Goal: Complete application form: Complete application form

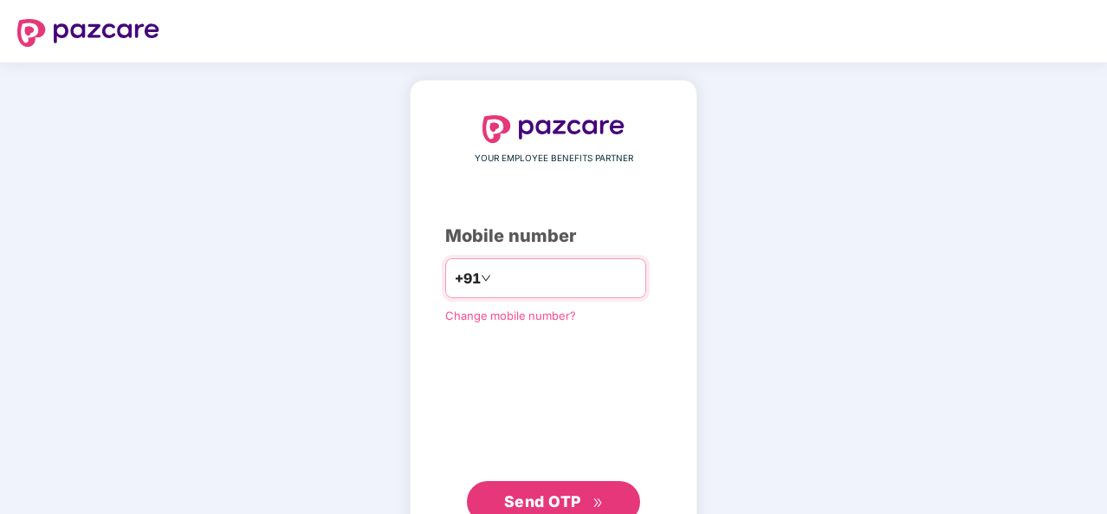
click at [519, 272] on input "number" at bounding box center [566, 278] width 142 height 28
type input "**********"
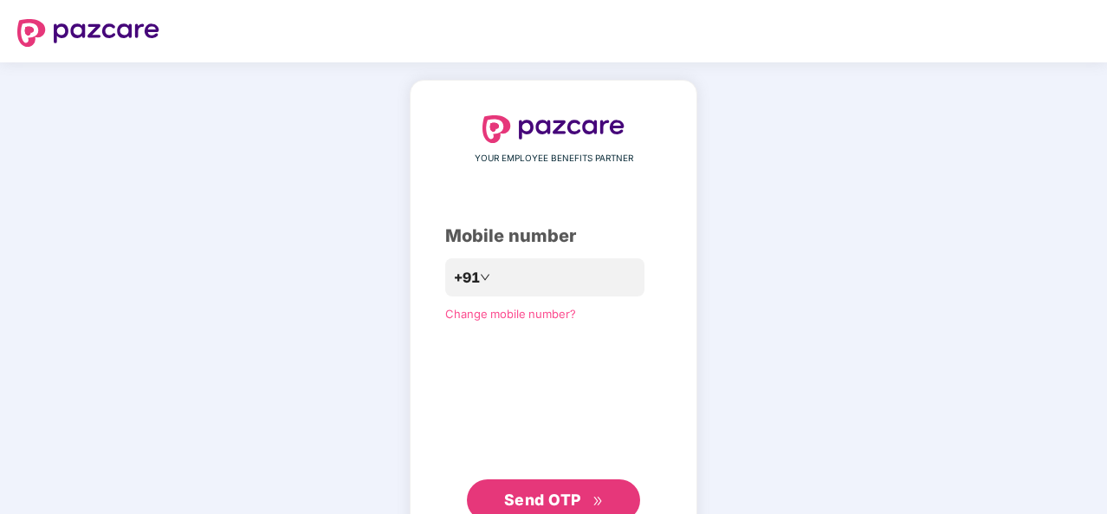
click at [572, 481] on button "Send OTP" at bounding box center [553, 500] width 173 height 42
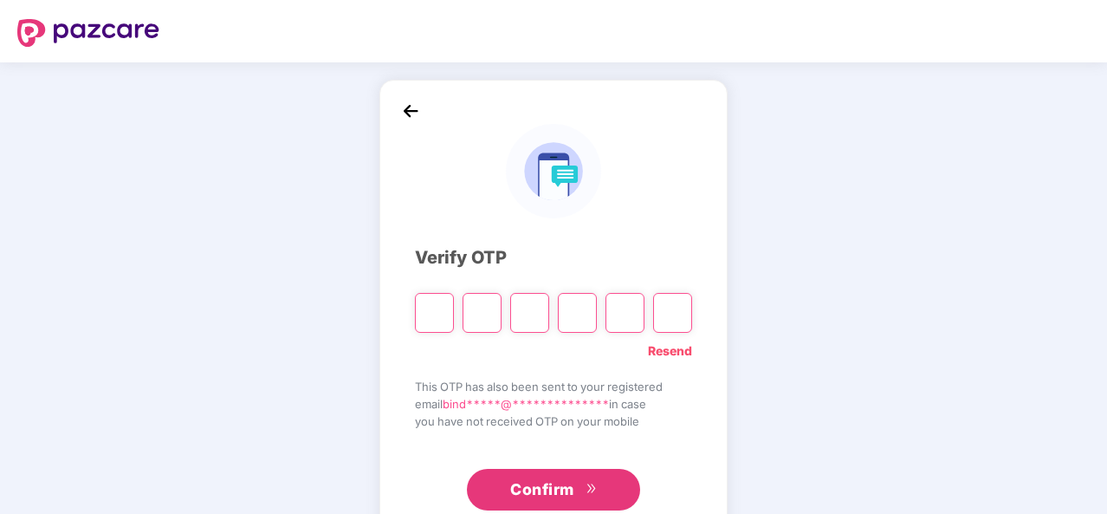
type input "*"
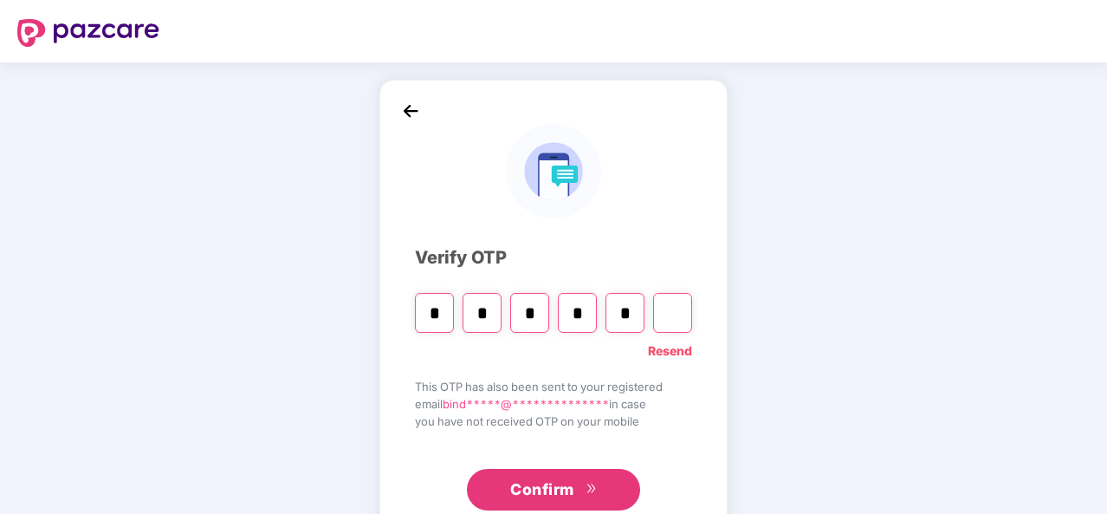
type input "*"
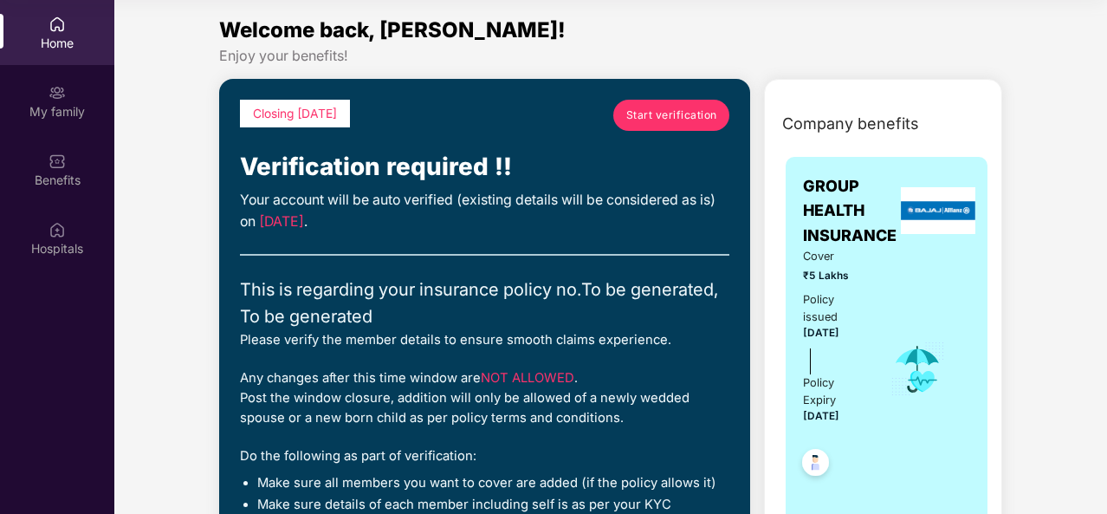
click at [672, 114] on span "Start verification" at bounding box center [672, 115] width 91 height 16
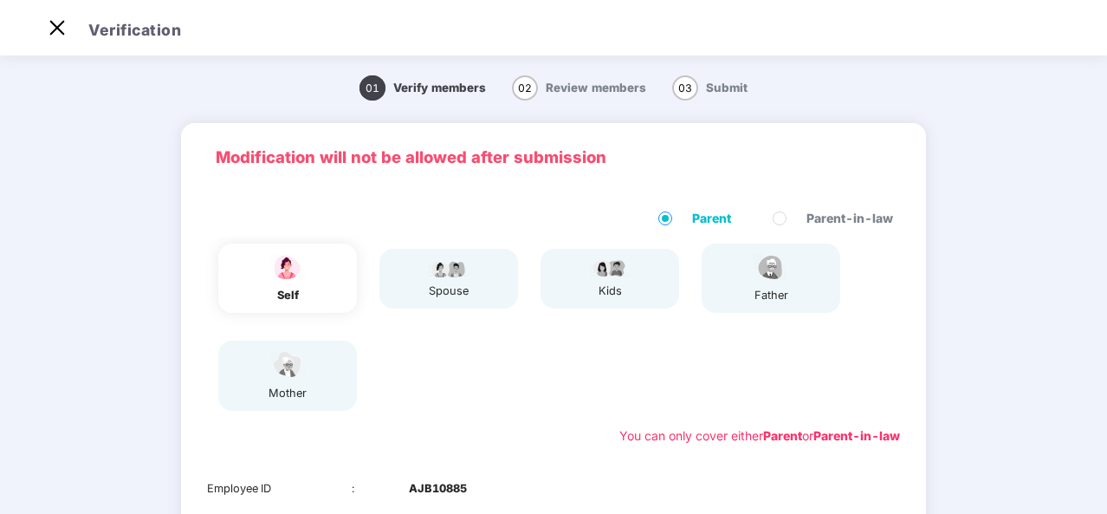
click at [494, 275] on div "spouse" at bounding box center [449, 279] width 139 height 60
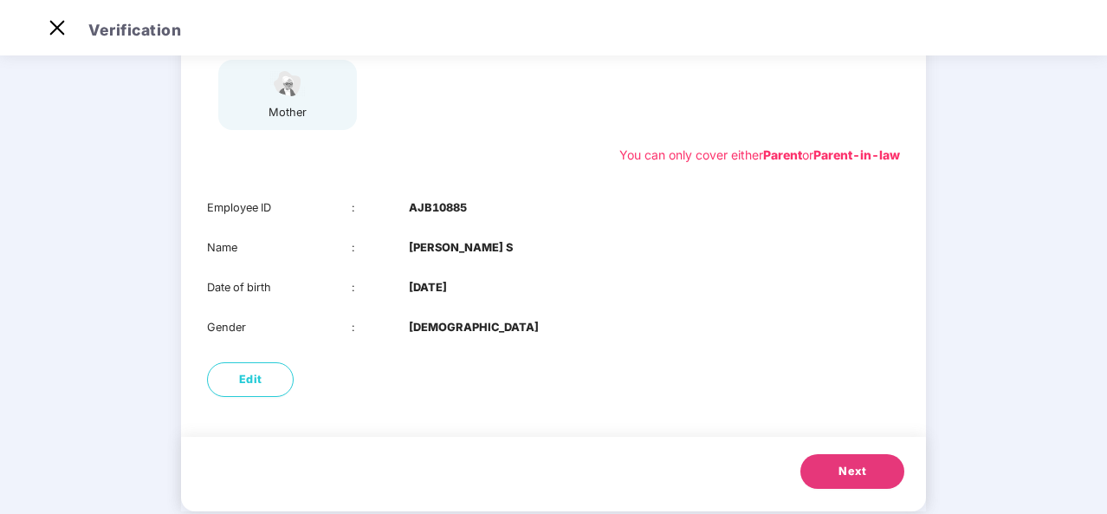
scroll to position [313, 0]
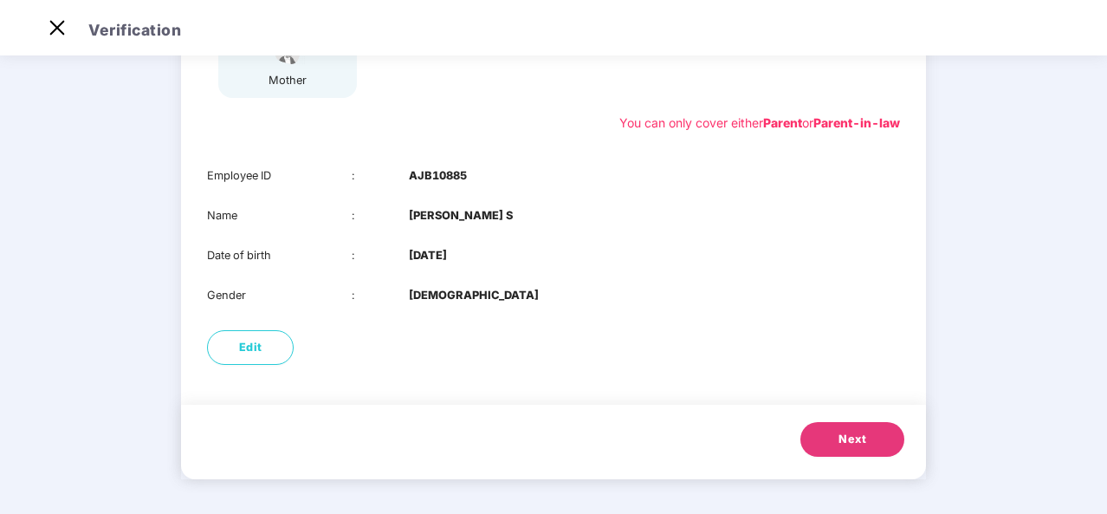
click at [854, 448] on button "Next" at bounding box center [853, 439] width 104 height 35
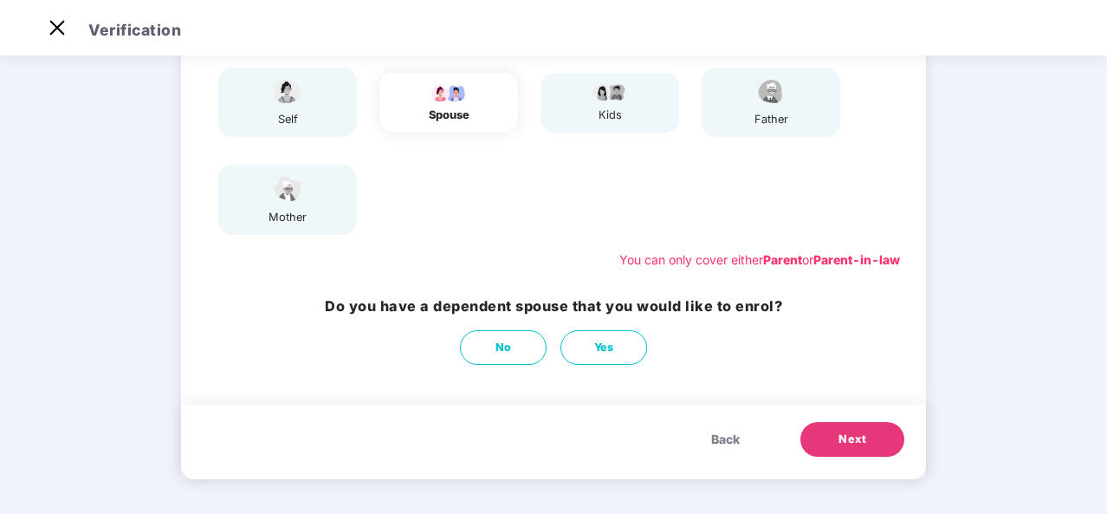
click at [654, 106] on div "kids" at bounding box center [610, 103] width 139 height 60
click at [525, 346] on button "No" at bounding box center [503, 347] width 87 height 35
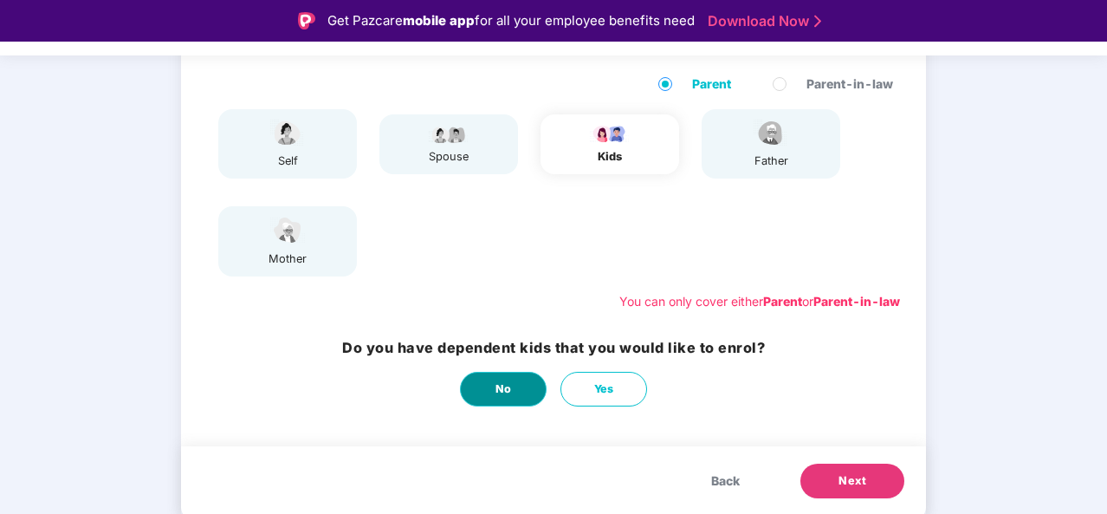
click at [513, 386] on button "No" at bounding box center [503, 389] width 87 height 35
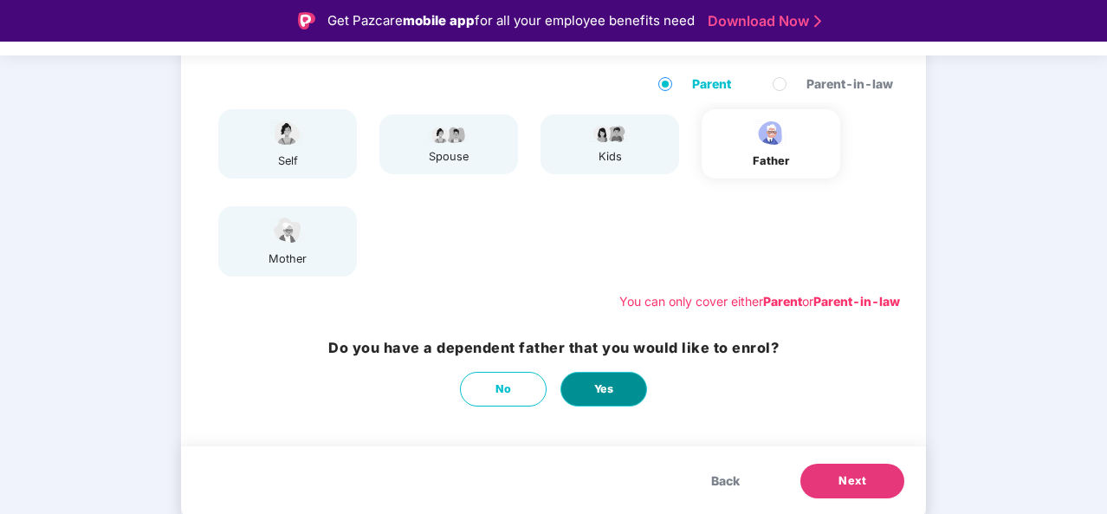
click at [586, 386] on button "Yes" at bounding box center [604, 389] width 87 height 35
select select "****"
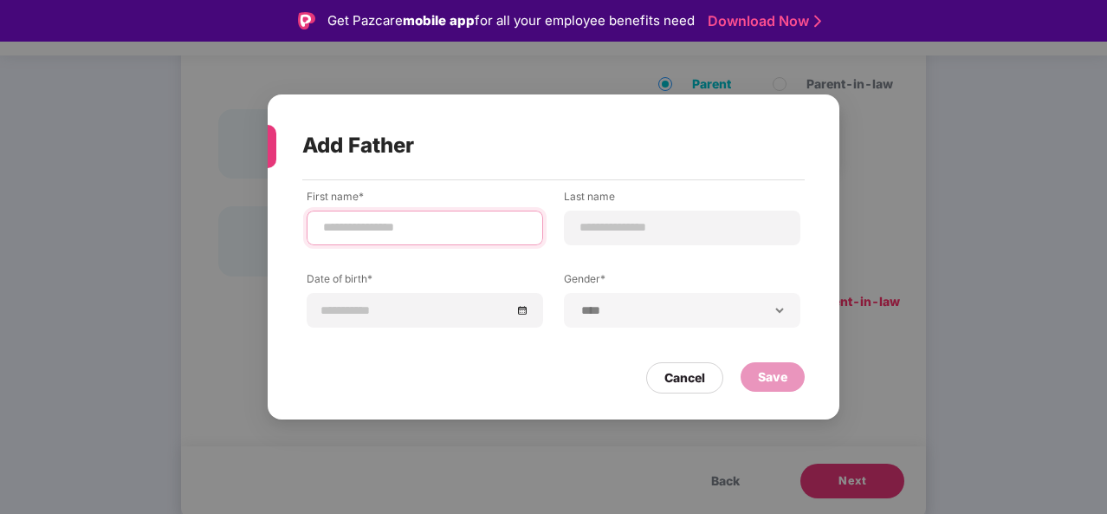
click at [388, 230] on input at bounding box center [424, 227] width 207 height 18
type input "******"
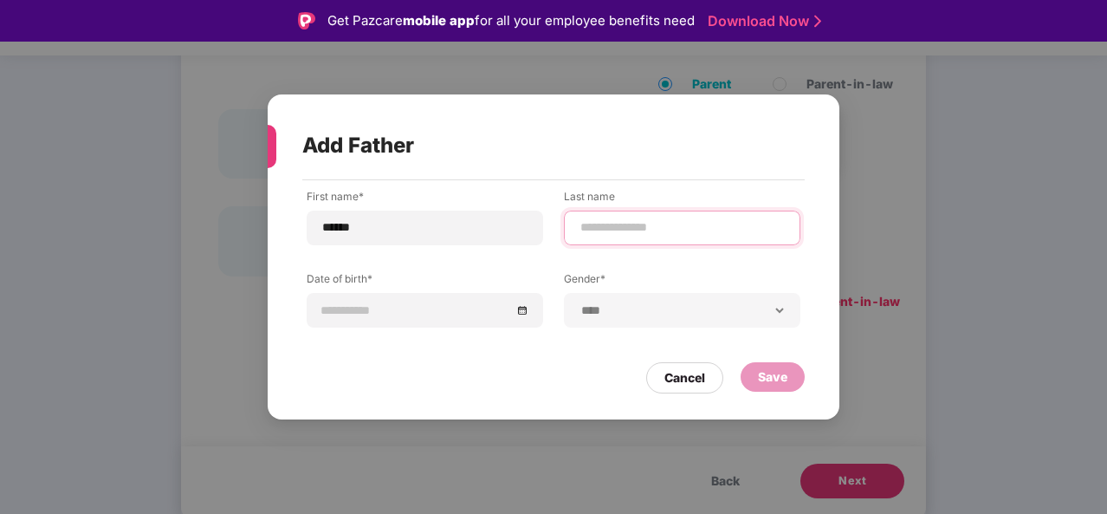
click at [581, 231] on input at bounding box center [682, 227] width 207 height 18
type input "*"
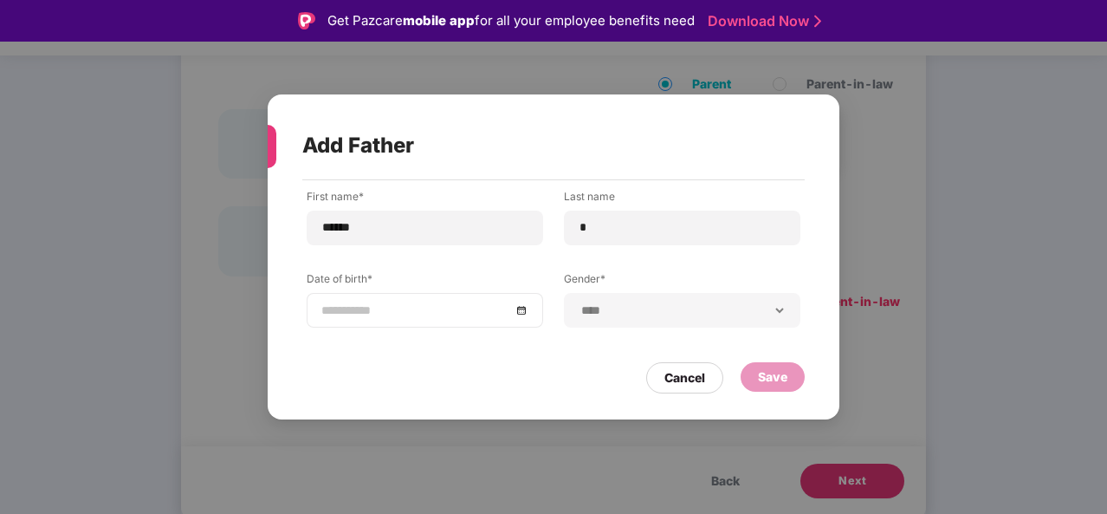
click at [522, 314] on div at bounding box center [424, 310] width 207 height 19
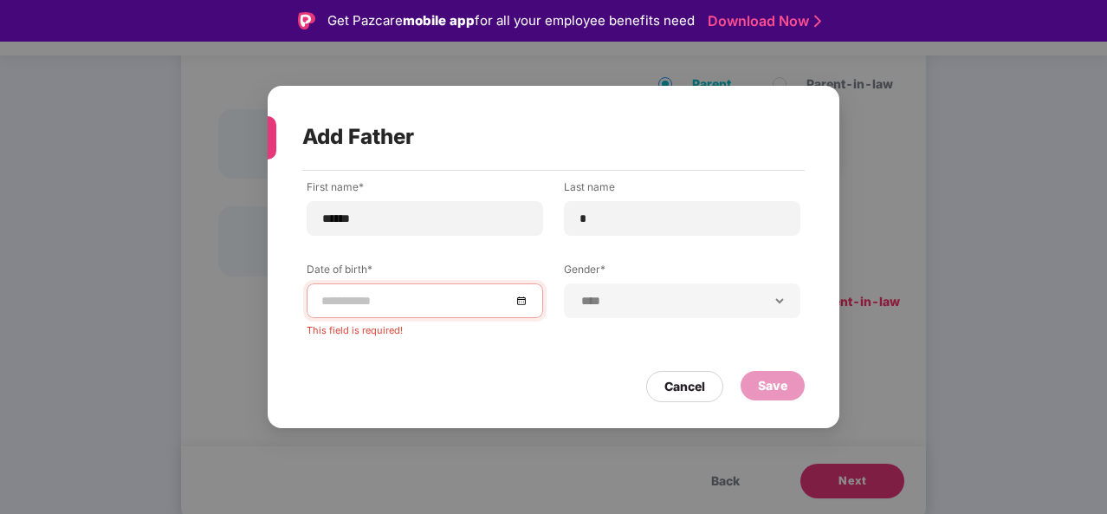
click at [340, 381] on div "Cancel Save" at bounding box center [553, 382] width 503 height 40
click at [516, 300] on div at bounding box center [424, 300] width 207 height 19
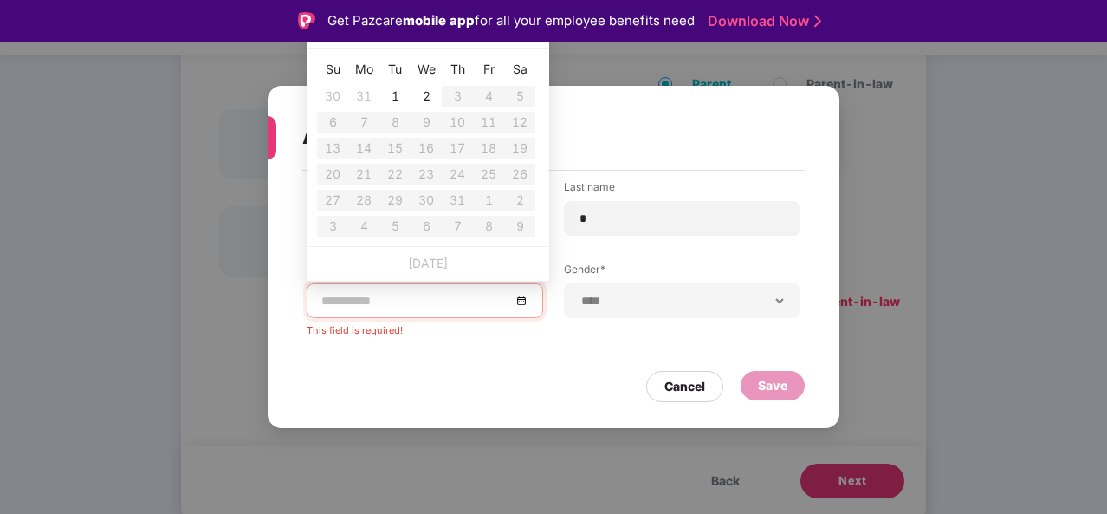
type input "**********"
click at [347, 307] on input at bounding box center [416, 300] width 190 height 19
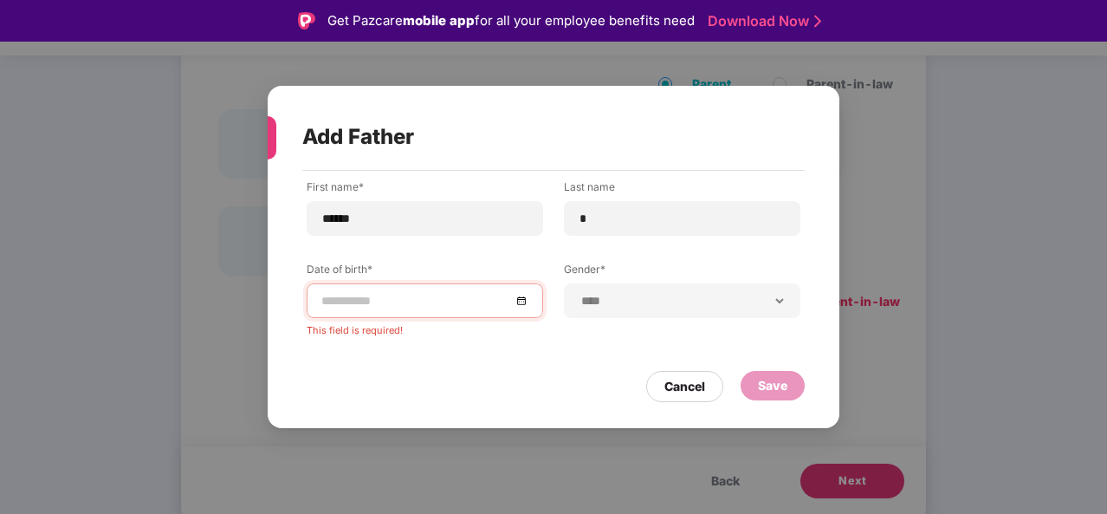
click at [235, 340] on div "**********" at bounding box center [553, 257] width 1107 height 514
click at [521, 300] on div at bounding box center [424, 300] width 207 height 19
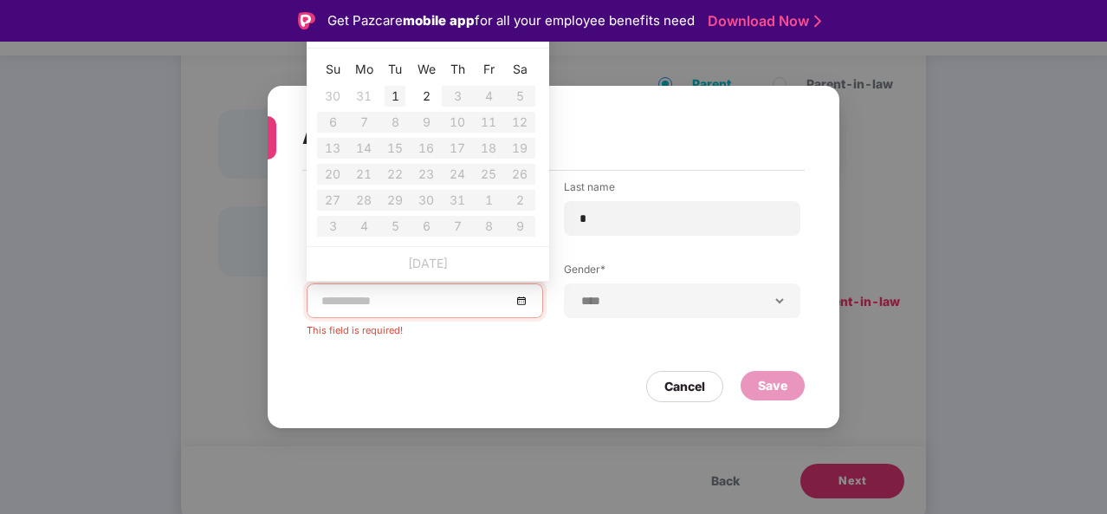
type input "**********"
click at [384, 101] on td "1" at bounding box center [395, 96] width 31 height 26
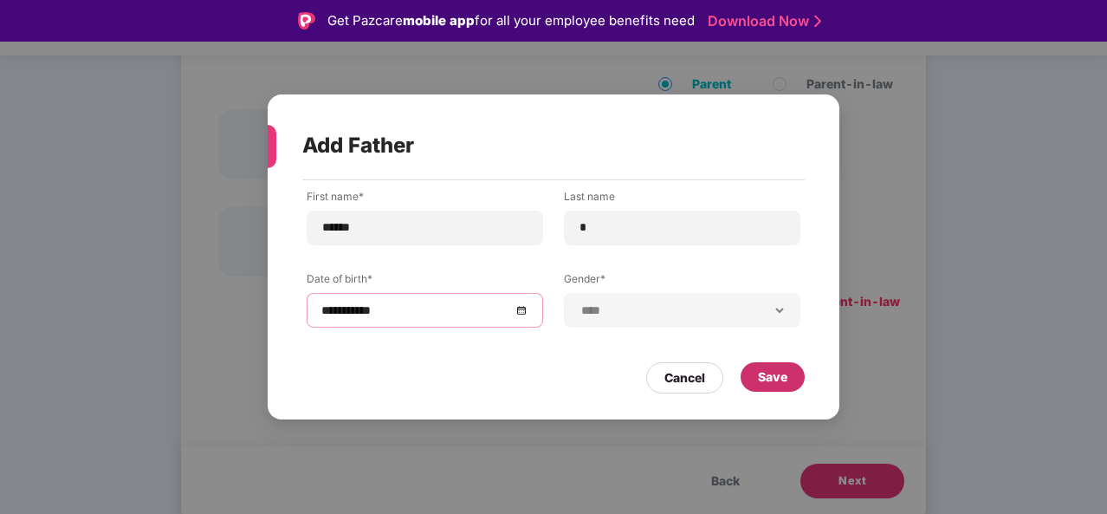
click at [767, 373] on div "Save" at bounding box center [772, 376] width 29 height 19
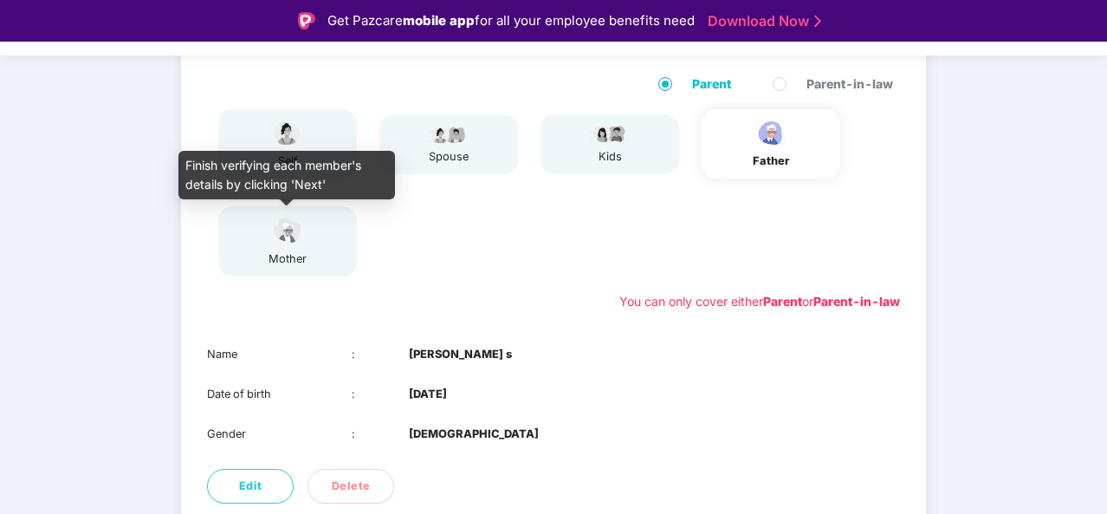
click at [303, 257] on div "mother" at bounding box center [287, 258] width 43 height 17
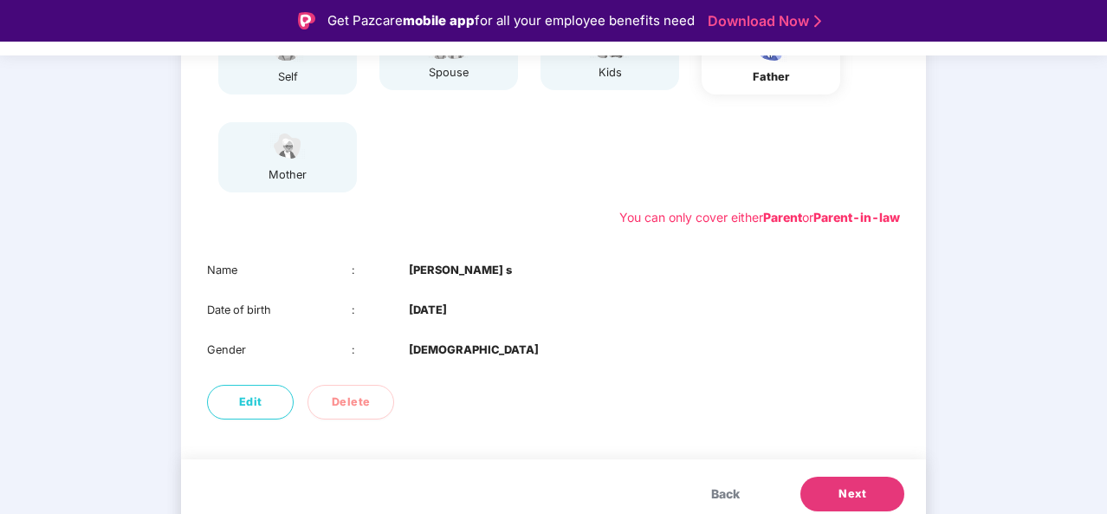
scroll to position [273, 0]
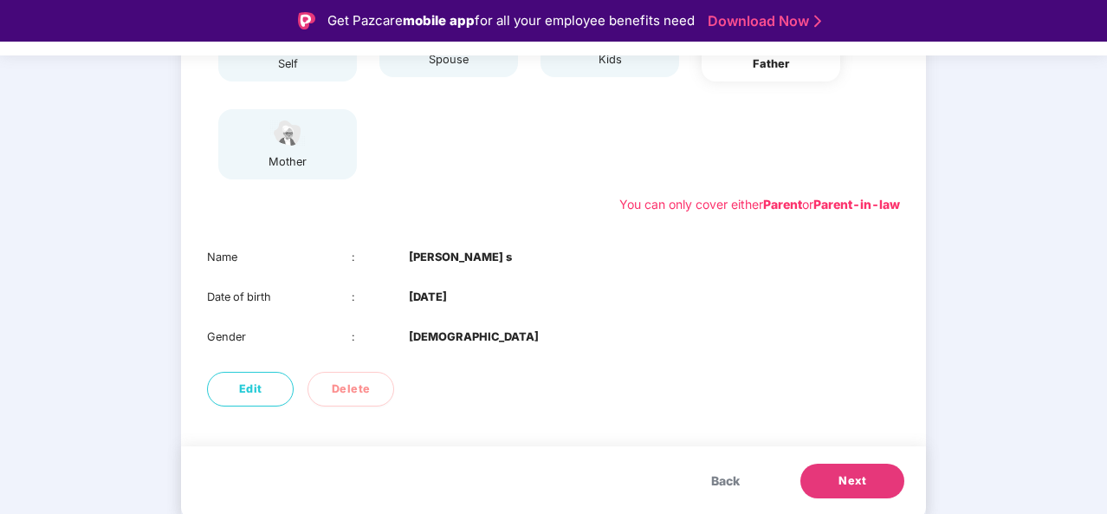
click at [816, 483] on button "Next" at bounding box center [853, 481] width 104 height 35
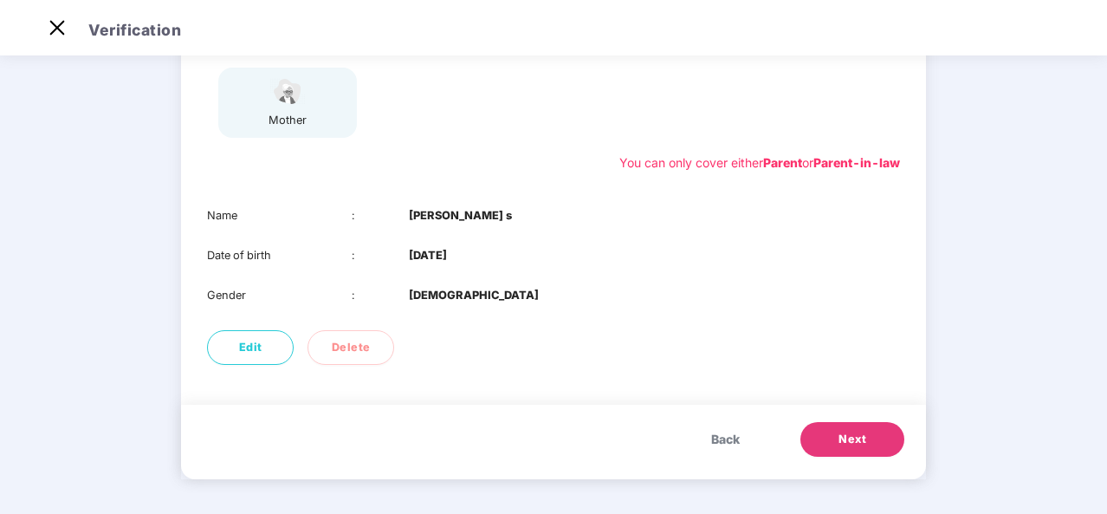
scroll to position [176, 0]
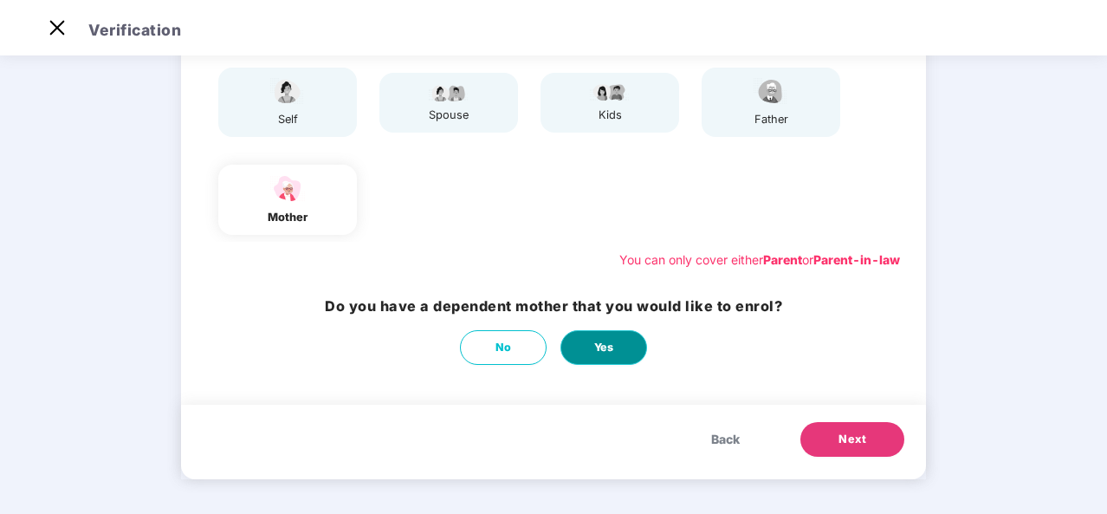
click at [606, 353] on span "Yes" at bounding box center [604, 347] width 20 height 17
select select "******"
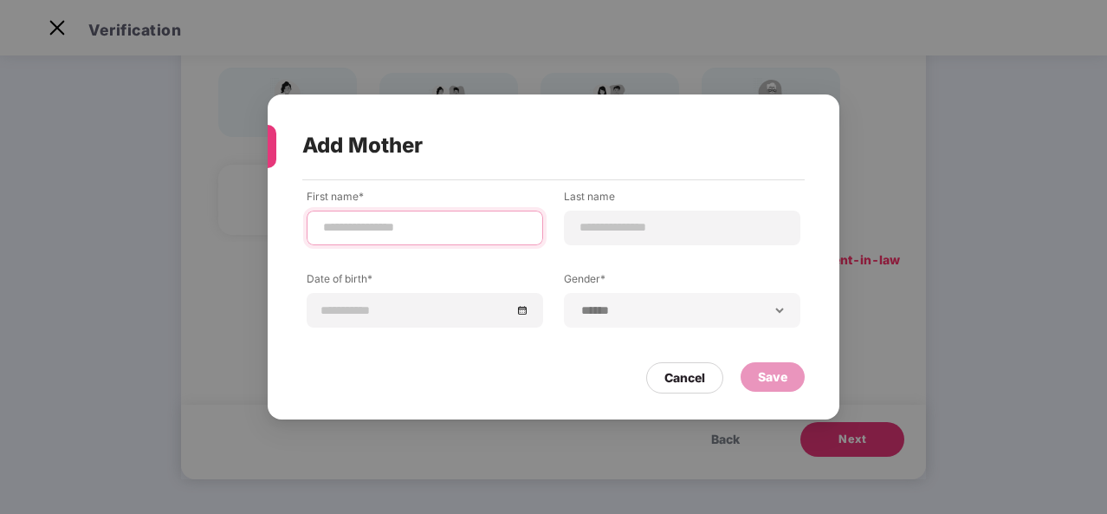
click at [480, 235] on input at bounding box center [424, 227] width 207 height 18
type input "***"
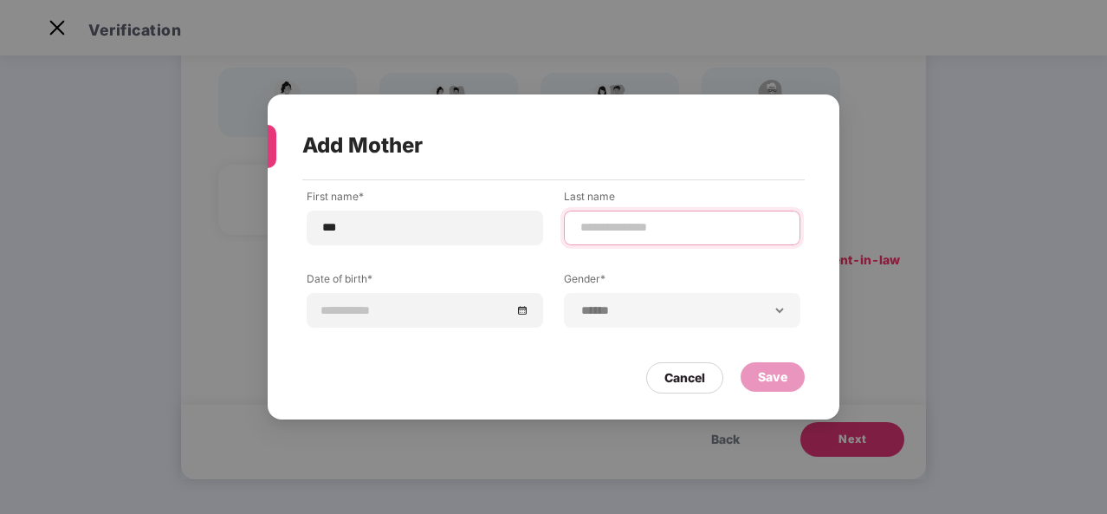
click at [655, 223] on input at bounding box center [682, 227] width 207 height 18
type input "*"
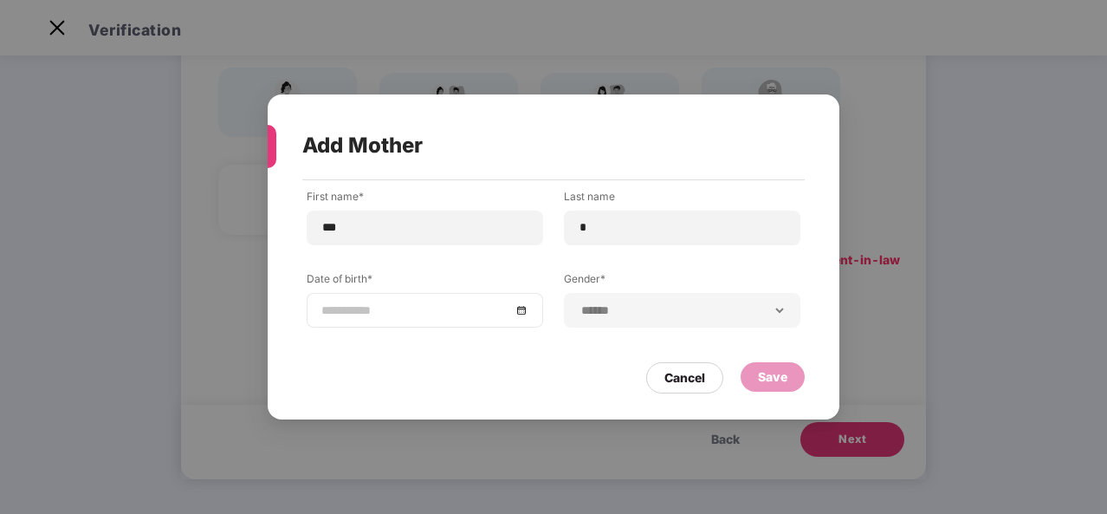
click at [520, 304] on div at bounding box center [424, 310] width 207 height 19
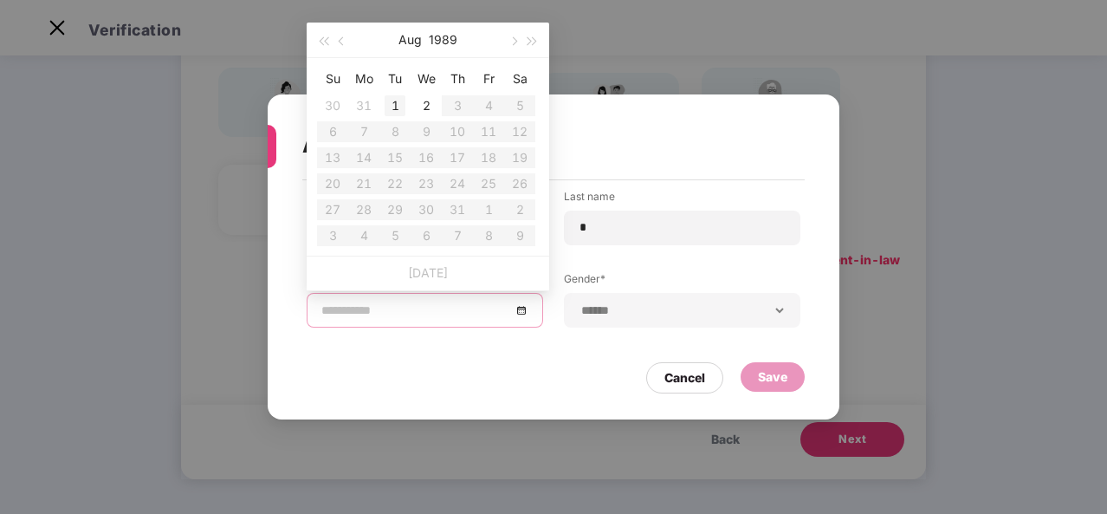
type input "**********"
click at [345, 39] on span "button" at bounding box center [343, 41] width 9 height 9
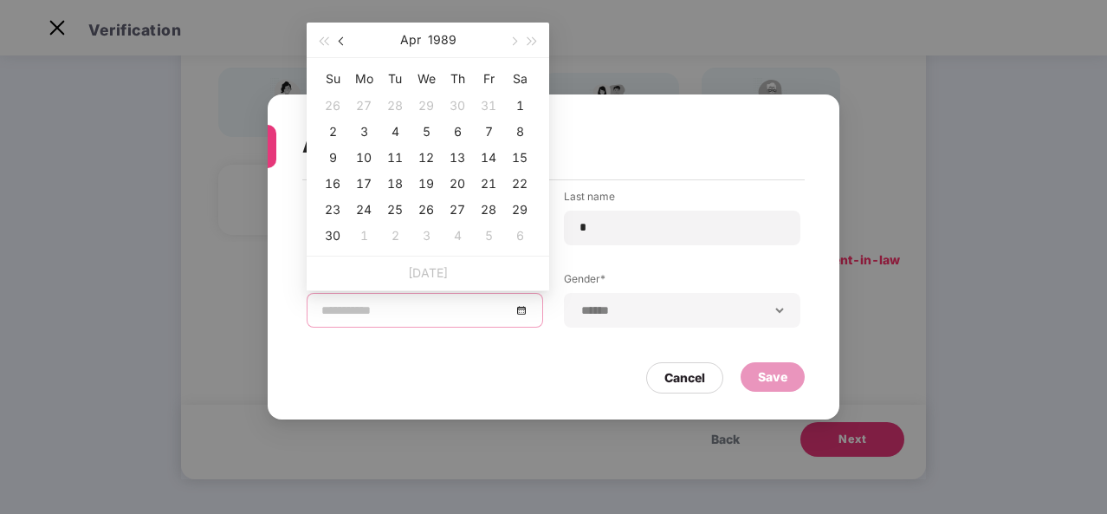
click at [345, 39] on span "button" at bounding box center [343, 41] width 9 height 9
drag, startPoint x: 345, startPoint y: 39, endPoint x: 438, endPoint y: 148, distance: 143.2
click at [438, 148] on div "[DATE] Su Mo Tu We Th Fr Sa 26 27 28 1 2 3 4 5 6 7 8 9 10 11 12 13 14 15 16 17 …" at bounding box center [428, 139] width 243 height 233
type input "**********"
click at [438, 148] on td "15" at bounding box center [426, 158] width 31 height 26
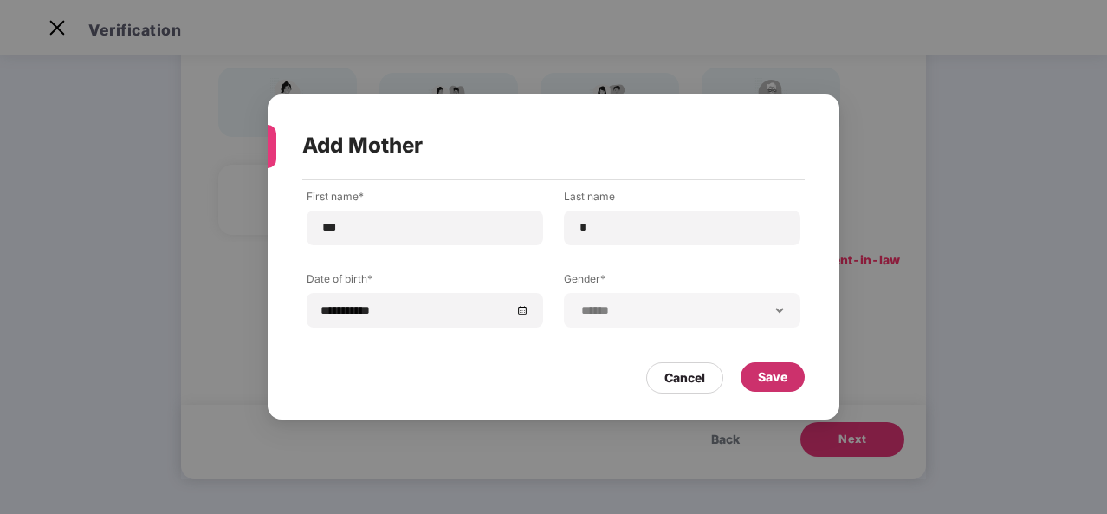
click at [747, 368] on div "Save" at bounding box center [773, 376] width 64 height 29
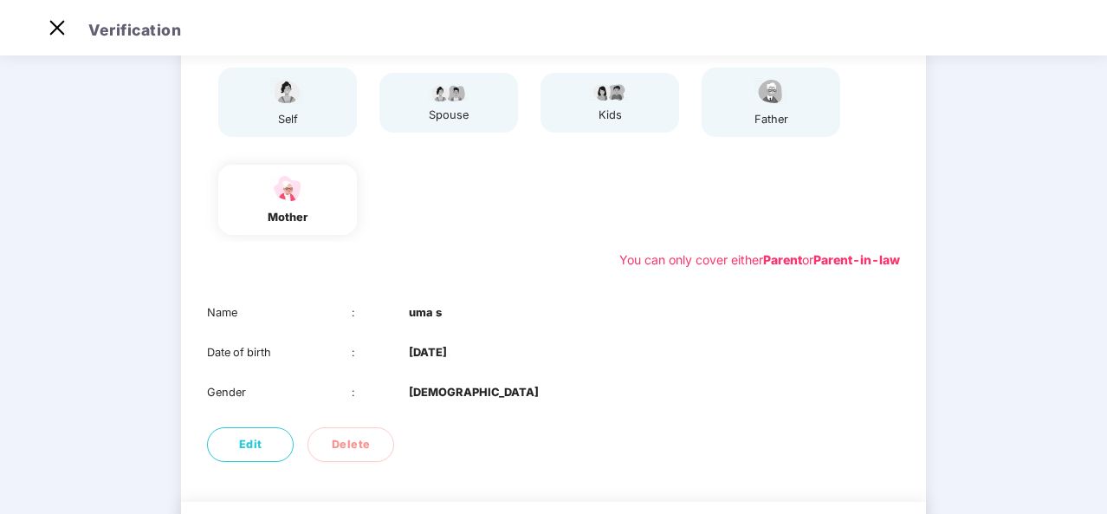
scroll to position [273, 0]
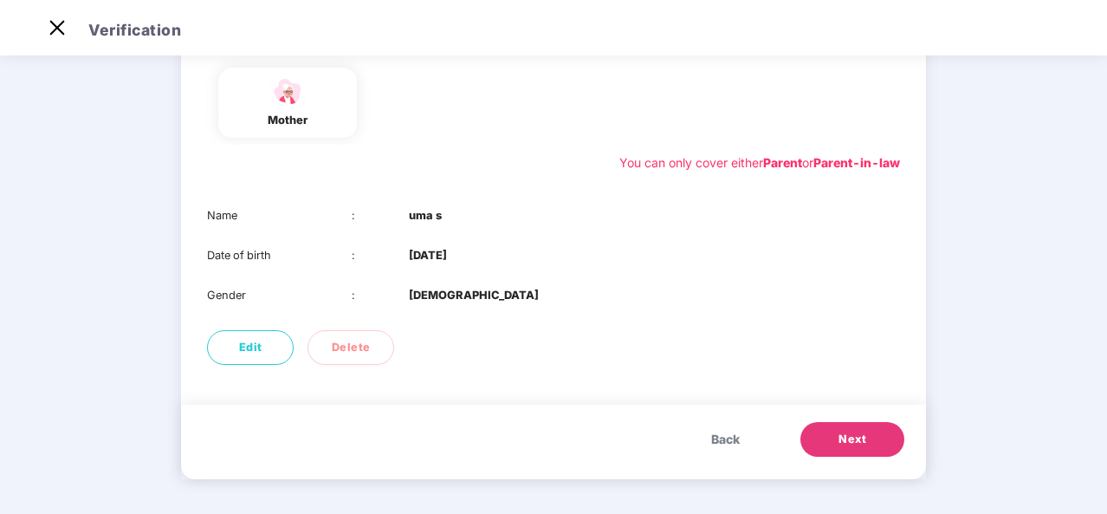
click at [861, 438] on span "Next" at bounding box center [853, 439] width 28 height 17
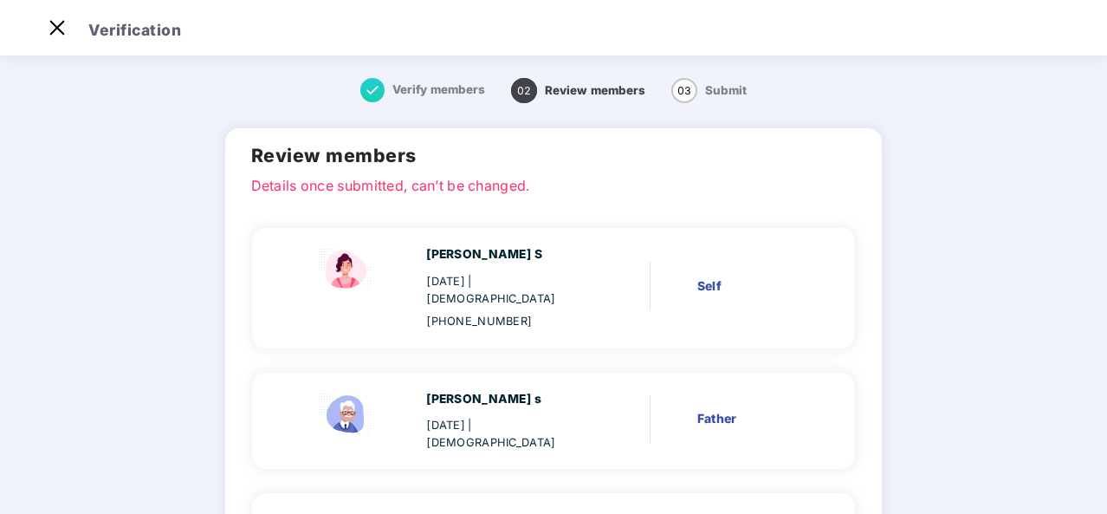
scroll to position [198, 0]
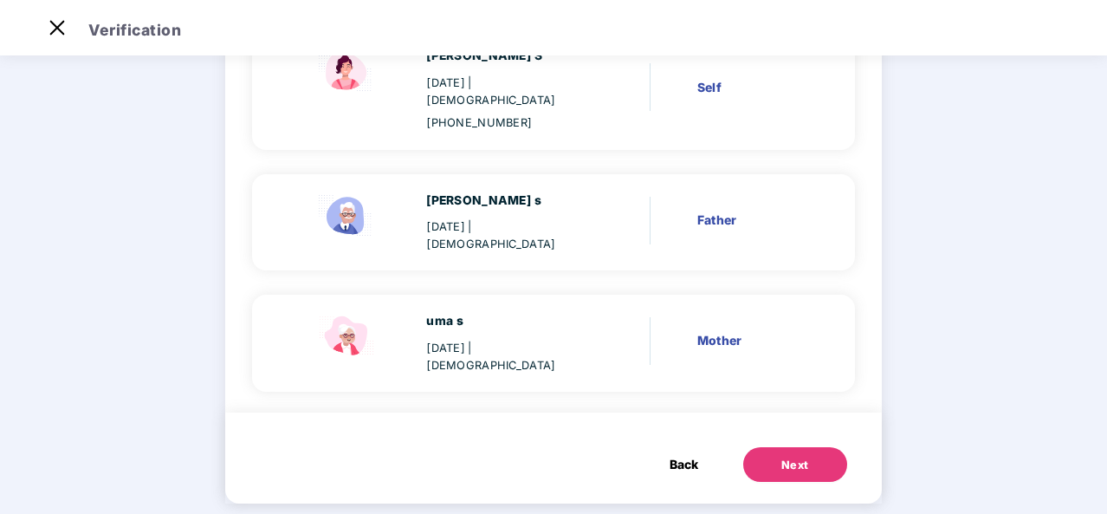
click at [777, 455] on button "Next" at bounding box center [796, 464] width 104 height 35
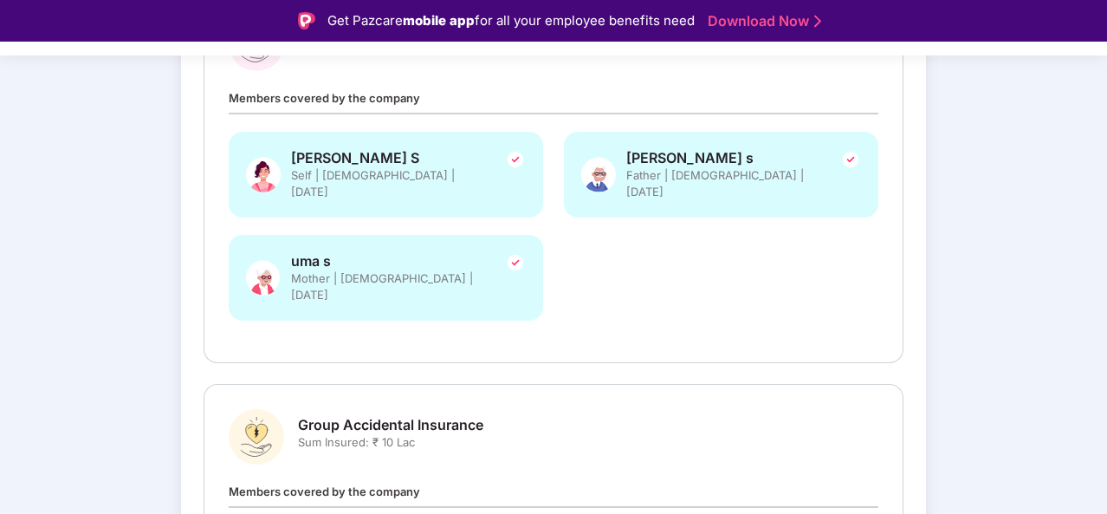
scroll to position [308, 0]
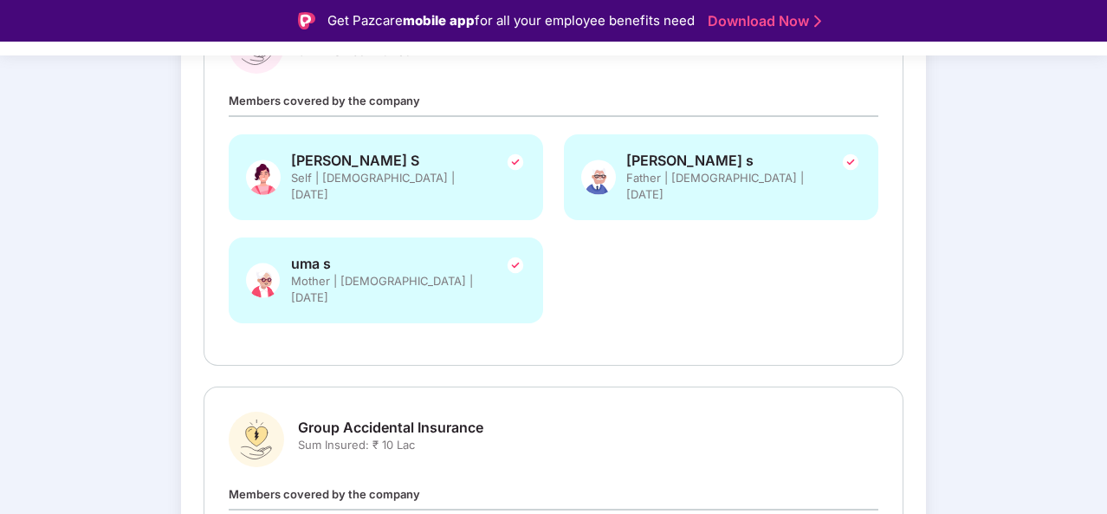
click at [705, 170] on span "Father | [DEMOGRAPHIC_DATA] | [DATE]" at bounding box center [722, 186] width 191 height 33
click at [755, 172] on span "Father | [DEMOGRAPHIC_DATA] | [DATE]" at bounding box center [722, 186] width 191 height 33
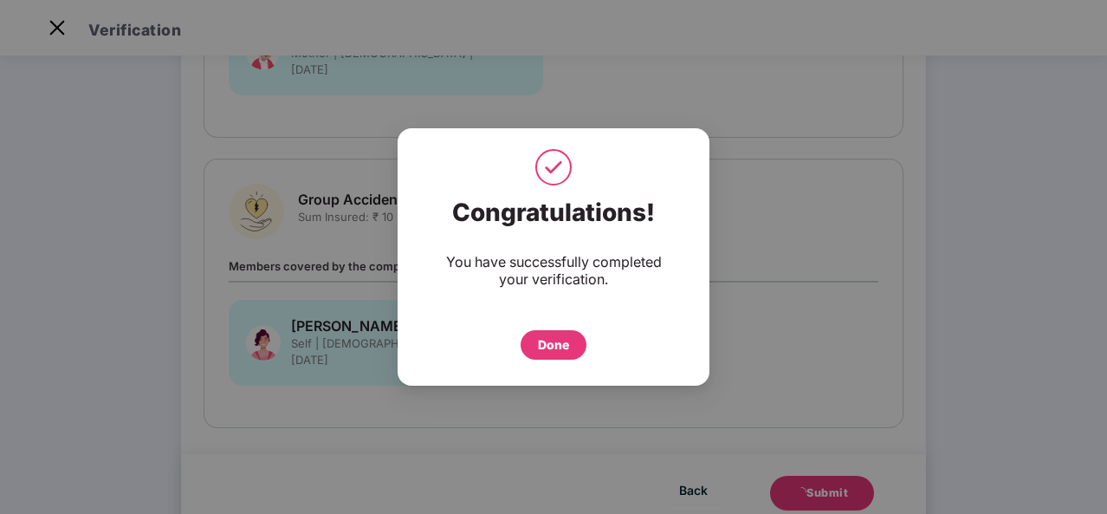
click at [544, 330] on div "Done" at bounding box center [554, 344] width 66 height 29
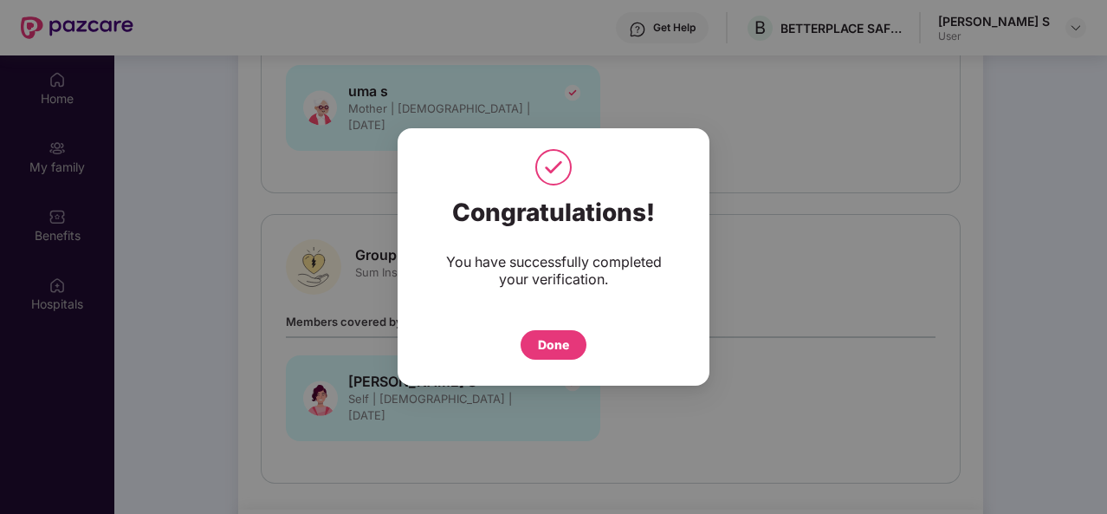
scroll to position [97, 0]
